Goal: Task Accomplishment & Management: Manage account settings

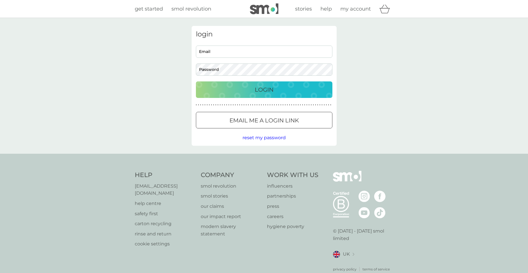
type input "[EMAIL_ADDRESS][DOMAIN_NAME]"
click at [259, 92] on p "Login" at bounding box center [264, 89] width 19 height 9
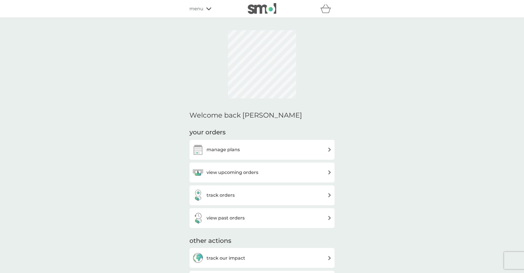
click at [221, 149] on h3 "manage plans" at bounding box center [223, 149] width 33 height 7
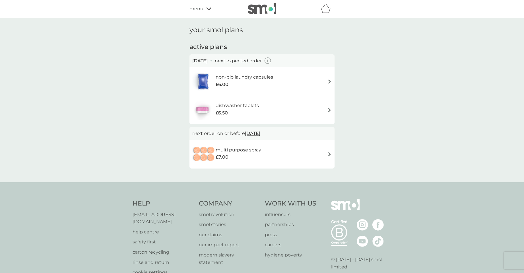
click at [328, 82] on img at bounding box center [330, 81] width 4 height 4
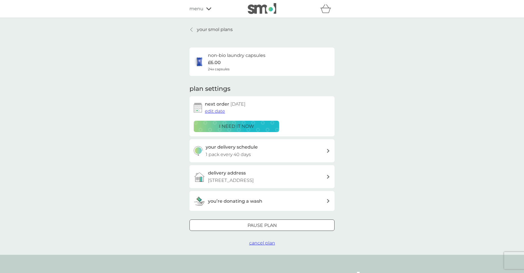
click at [216, 112] on span "edit date" at bounding box center [215, 110] width 20 height 5
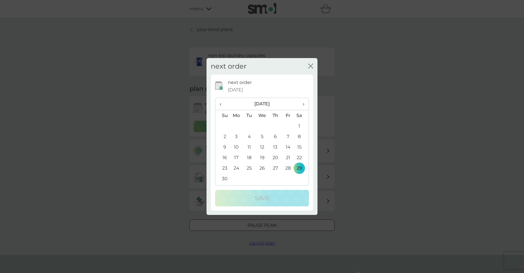
click at [220, 103] on span "‹" at bounding box center [223, 104] width 6 height 12
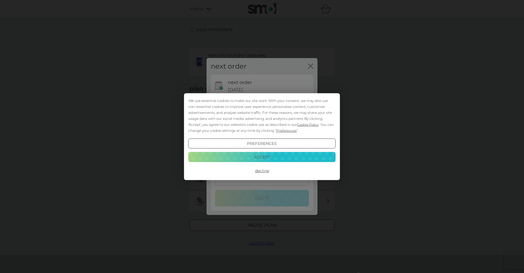
click at [269, 156] on button "Accept" at bounding box center [261, 157] width 147 height 10
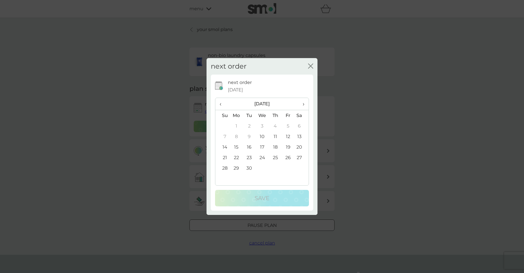
click at [250, 148] on td "16" at bounding box center [249, 147] width 13 height 11
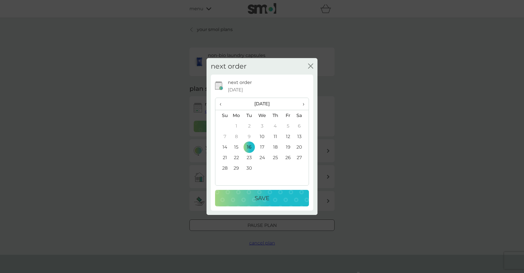
click at [259, 196] on p "Save" at bounding box center [262, 197] width 15 height 9
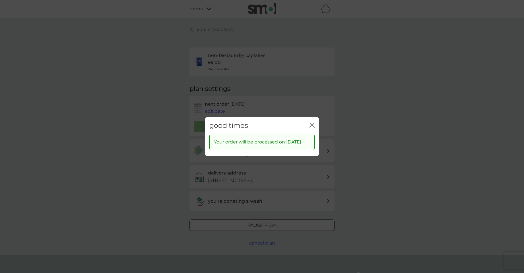
click at [313, 122] on icon "close" at bounding box center [312, 124] width 5 height 5
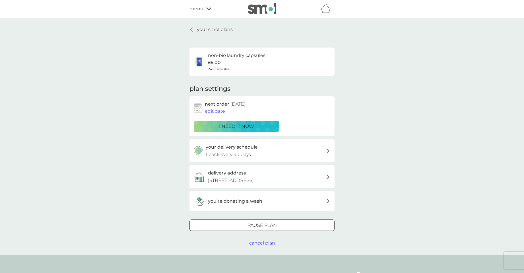
click at [328, 149] on icon at bounding box center [328, 151] width 3 height 4
select select "42"
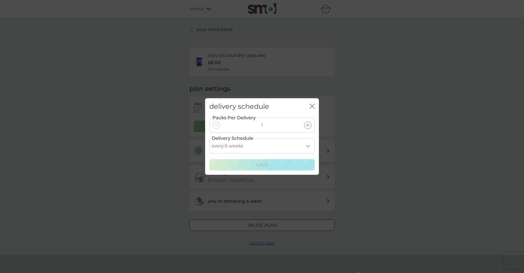
click at [308, 146] on select "every 1 week every 2 weeks every 3 weeks every 4 weeks every 5 weeks every 6 we…" at bounding box center [261, 145] width 105 height 15
click at [215, 126] on div at bounding box center [216, 124] width 7 height 7
click at [217, 125] on icon at bounding box center [216, 125] width 2 height 1
click at [314, 106] on icon "close" at bounding box center [312, 106] width 5 height 5
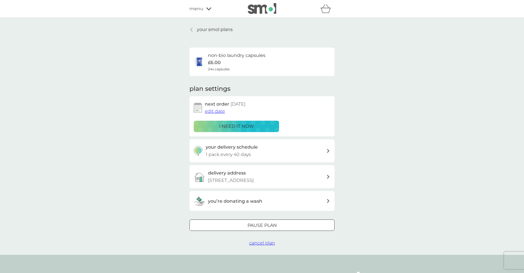
click at [330, 149] on div at bounding box center [328, 151] width 4 height 5
select select "42"
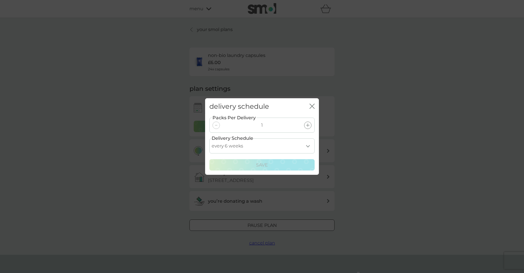
click at [308, 147] on select "every 1 week every 2 weeks every 3 weeks every 4 weeks every 5 weeks every 6 we…" at bounding box center [261, 145] width 105 height 15
click at [411, 116] on div "delivery schedule close Packs Per Delivery 1 Delivery Schedule every 1 week eve…" at bounding box center [262, 136] width 524 height 273
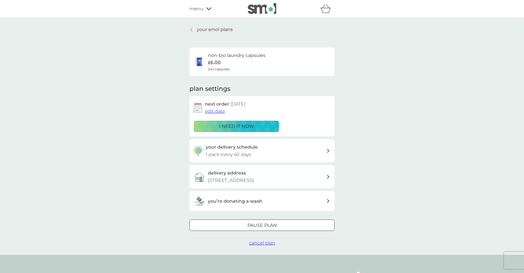
click at [191, 30] on icon at bounding box center [192, 30] width 2 height 4
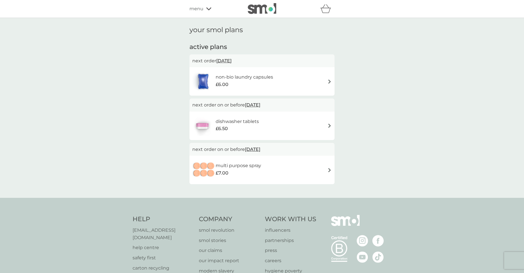
click at [329, 125] on img at bounding box center [330, 125] width 4 height 4
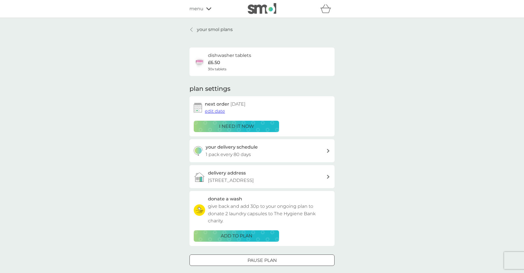
click at [211, 108] on span "edit date" at bounding box center [215, 110] width 20 height 5
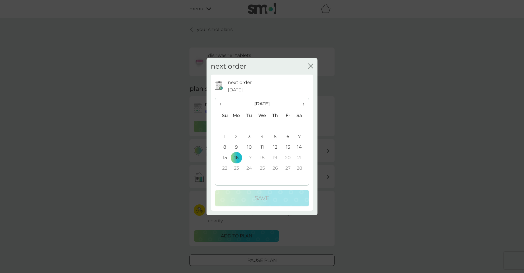
click at [223, 104] on span "‹" at bounding box center [223, 104] width 6 height 12
click at [221, 104] on span "‹" at bounding box center [223, 104] width 6 height 12
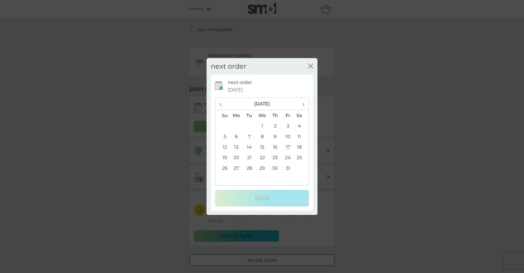
click at [221, 104] on span "‹" at bounding box center [223, 104] width 6 height 12
click at [303, 105] on span "›" at bounding box center [302, 104] width 6 height 12
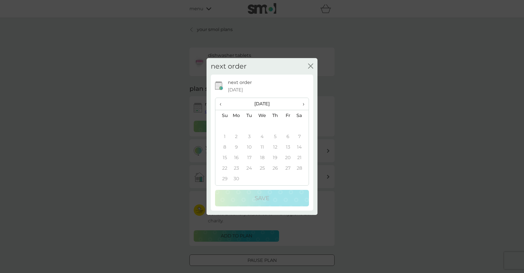
click at [303, 105] on span "›" at bounding box center [302, 104] width 6 height 12
click at [303, 104] on span "›" at bounding box center [302, 104] width 6 height 12
click at [263, 125] on td "1" at bounding box center [262, 126] width 13 height 11
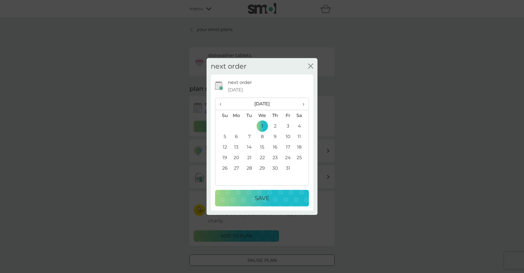
click at [263, 199] on p "Save" at bounding box center [262, 197] width 15 height 9
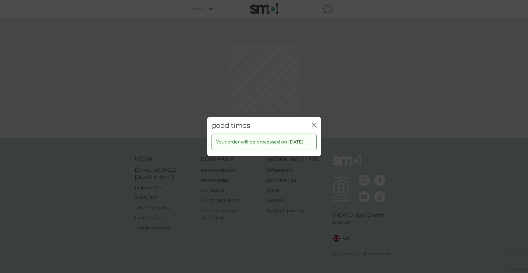
click at [314, 124] on icon "close" at bounding box center [314, 124] width 5 height 5
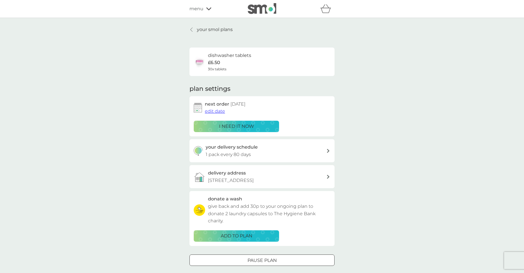
click at [191, 30] on icon at bounding box center [191, 29] width 2 height 5
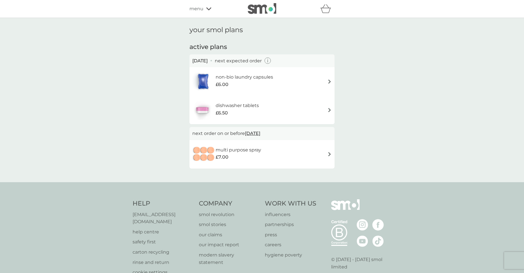
click at [197, 9] on span "menu" at bounding box center [197, 8] width 14 height 7
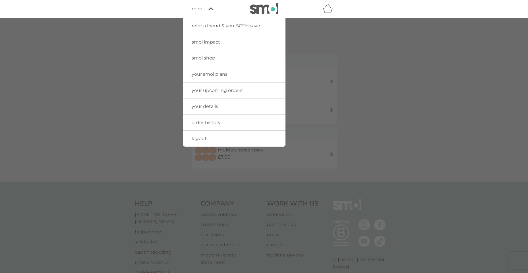
click at [209, 121] on span "order history" at bounding box center [206, 122] width 29 height 5
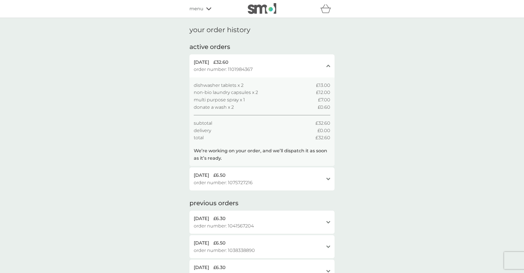
click at [327, 67] on div "close" at bounding box center [328, 65] width 4 height 5
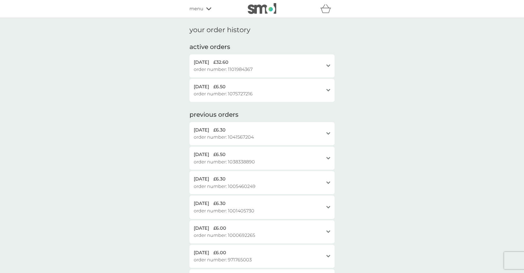
click at [327, 67] on div "open" at bounding box center [328, 65] width 4 height 5
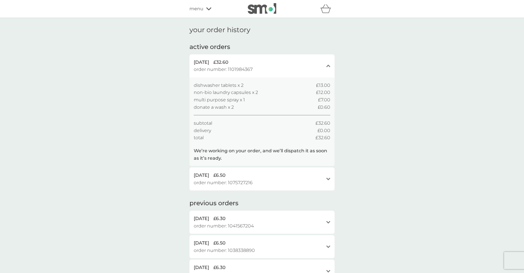
click at [198, 6] on span "menu" at bounding box center [197, 8] width 14 height 7
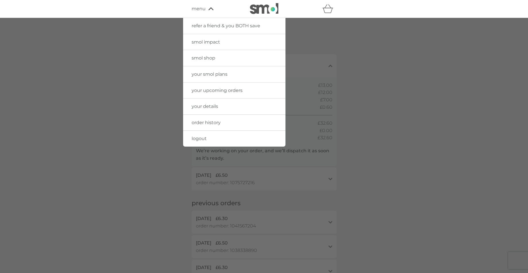
click at [207, 74] on span "your smol plans" at bounding box center [210, 73] width 36 height 5
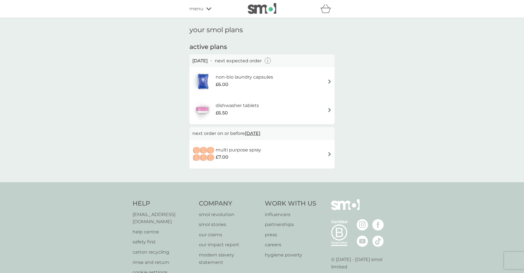
click at [195, 7] on span "menu" at bounding box center [197, 8] width 14 height 7
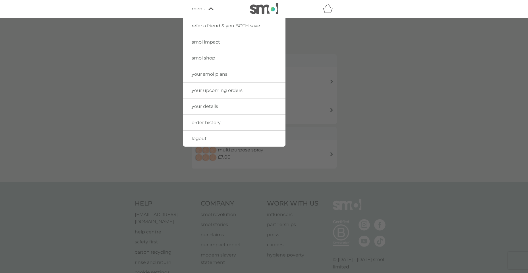
click at [120, 222] on div at bounding box center [264, 154] width 528 height 273
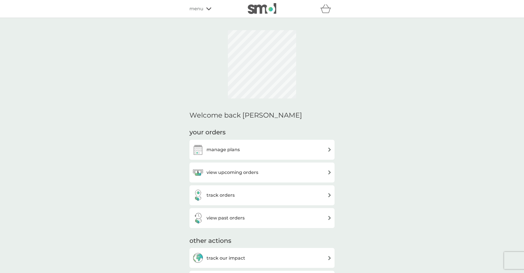
click at [331, 150] on img at bounding box center [330, 149] width 4 height 4
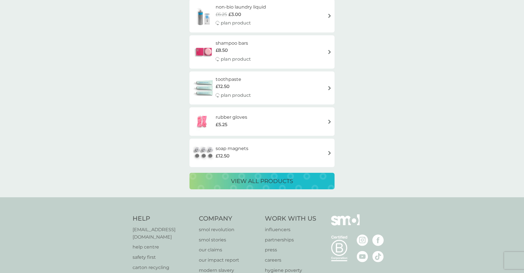
scroll to position [1119, 0]
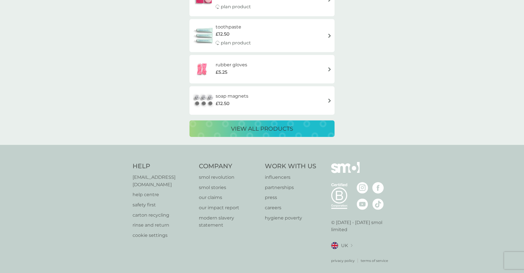
click at [158, 178] on p "[EMAIL_ADDRESS][DOMAIN_NAME]" at bounding box center [163, 181] width 61 height 15
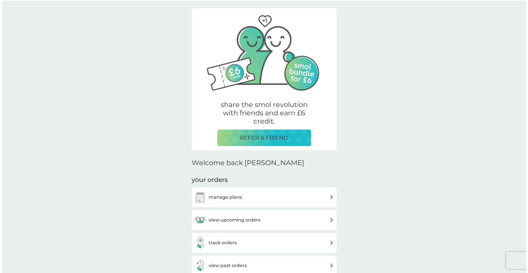
scroll to position [0, 0]
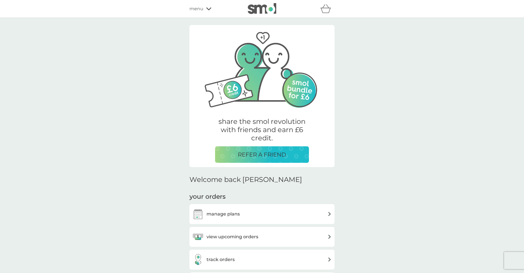
click at [208, 8] on icon at bounding box center [208, 8] width 5 height 3
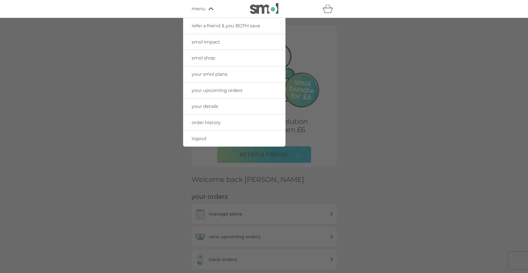
click at [215, 109] on span "your details" at bounding box center [205, 106] width 26 height 5
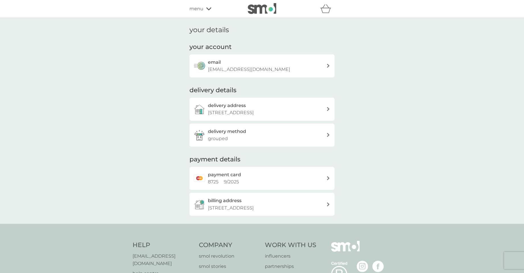
click at [330, 143] on div "delivery method grouped" at bounding box center [262, 134] width 145 height 23
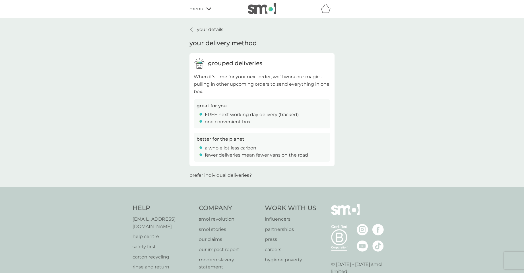
click at [235, 177] on span "prefer individual deliveries?" at bounding box center [221, 174] width 62 height 5
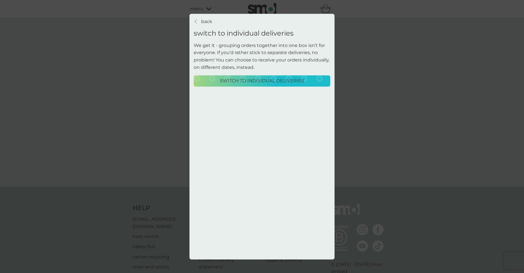
click at [263, 81] on p "Switch to individual deliveries" at bounding box center [262, 80] width 84 height 7
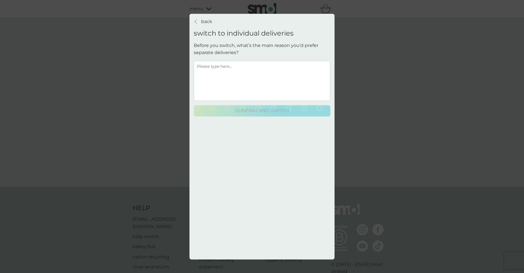
click at [199, 65] on textarea at bounding box center [262, 81] width 137 height 40
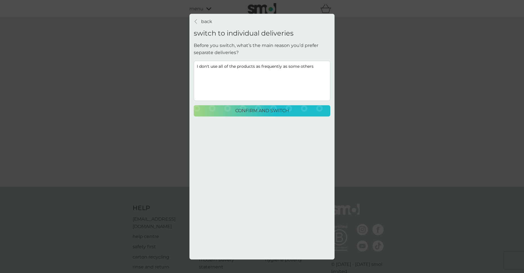
type textarea "I don't use all of the products as frequently as some others"
click at [261, 111] on p "confirm and switch" at bounding box center [262, 110] width 54 height 7
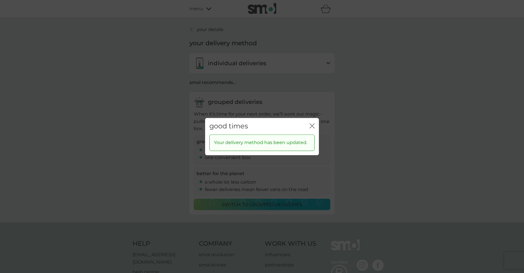
click at [312, 126] on icon "close" at bounding box center [313, 125] width 2 height 5
